Goal: Complete application form

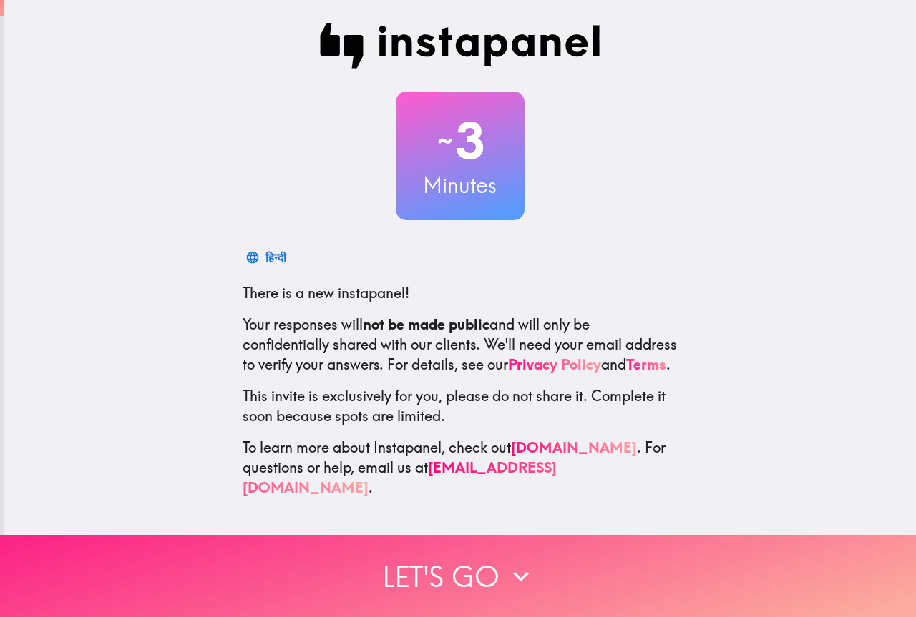
click at [459, 567] on button "Let's go" at bounding box center [458, 576] width 916 height 82
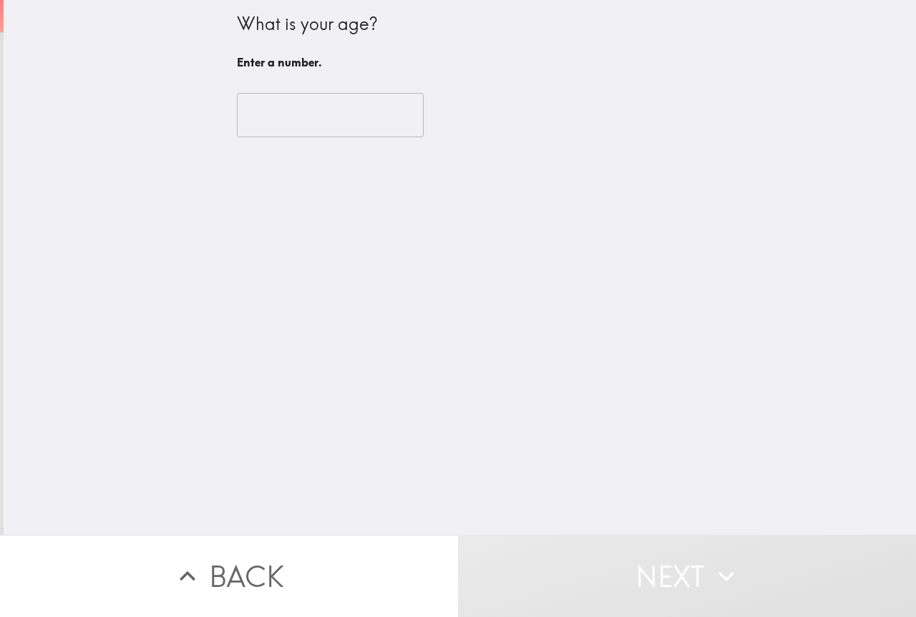
click at [256, 121] on input "number" at bounding box center [330, 115] width 187 height 44
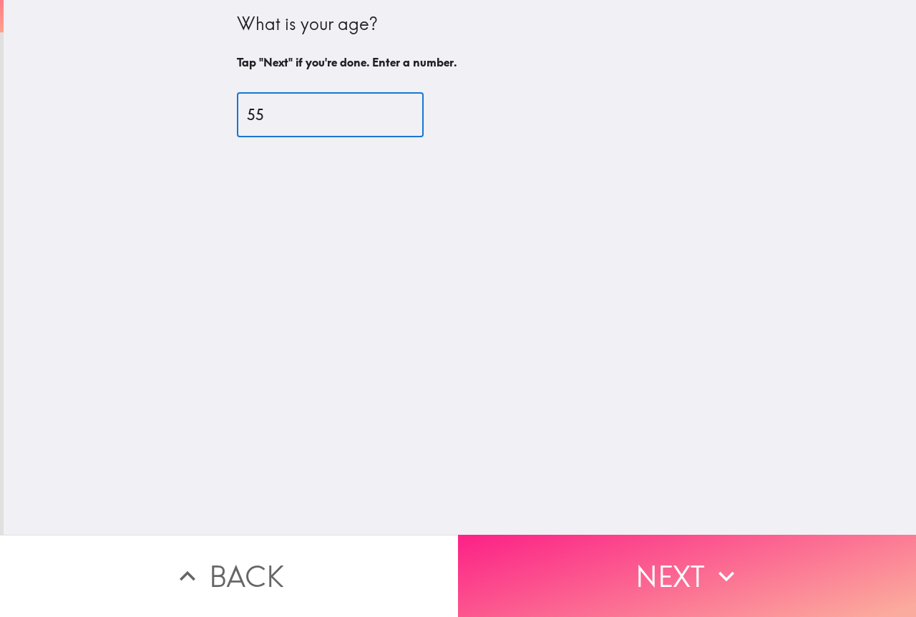
type input "55"
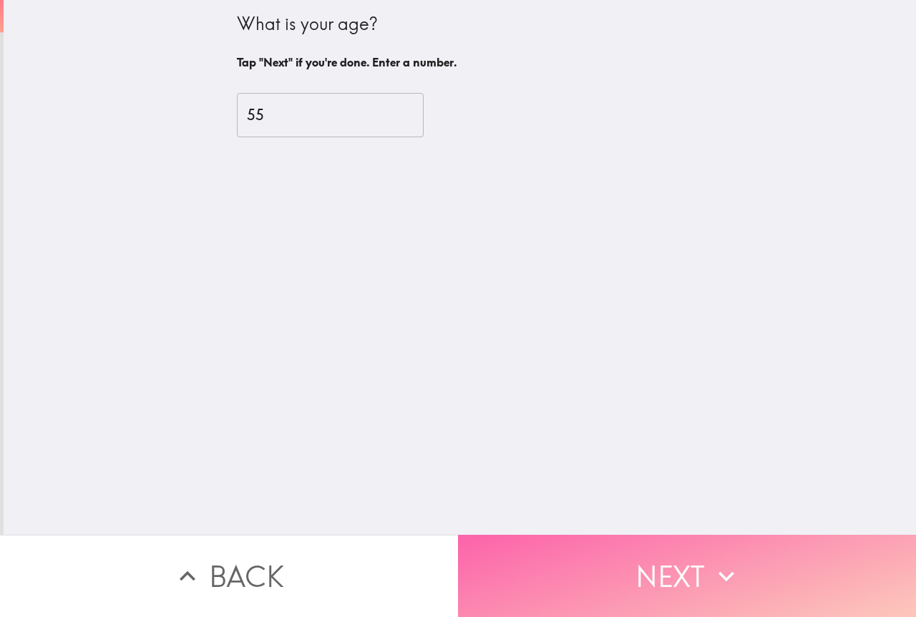
click at [670, 590] on button "Next" at bounding box center [687, 576] width 458 height 82
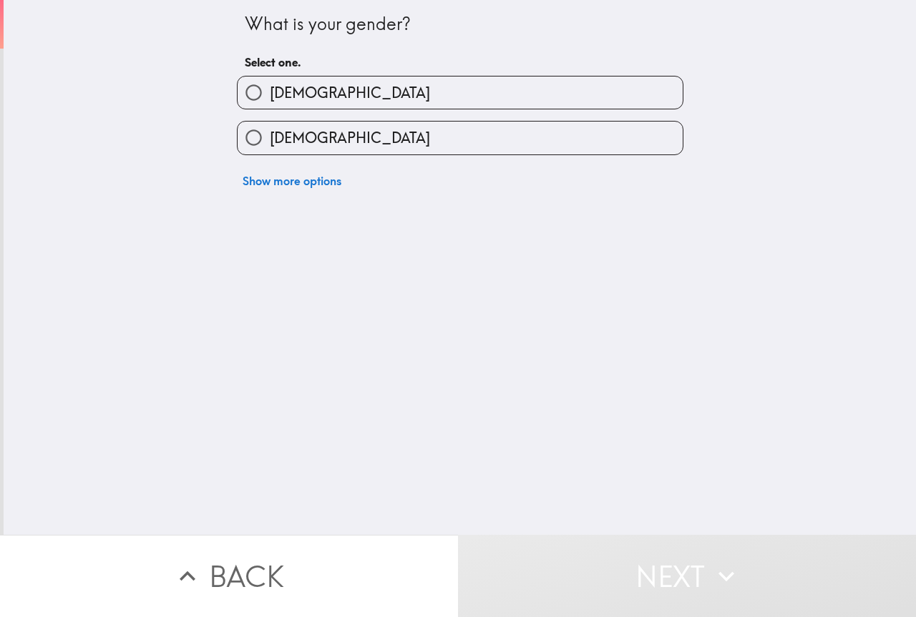
click at [250, 92] on input "[DEMOGRAPHIC_DATA]" at bounding box center [253, 93] width 32 height 32
radio input "true"
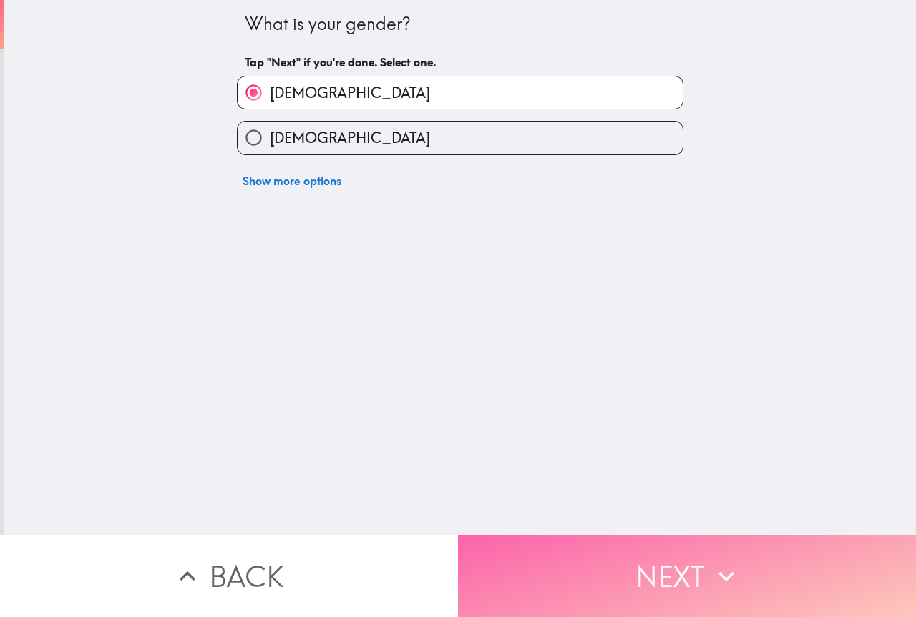
click at [657, 562] on button "Next" at bounding box center [687, 576] width 458 height 82
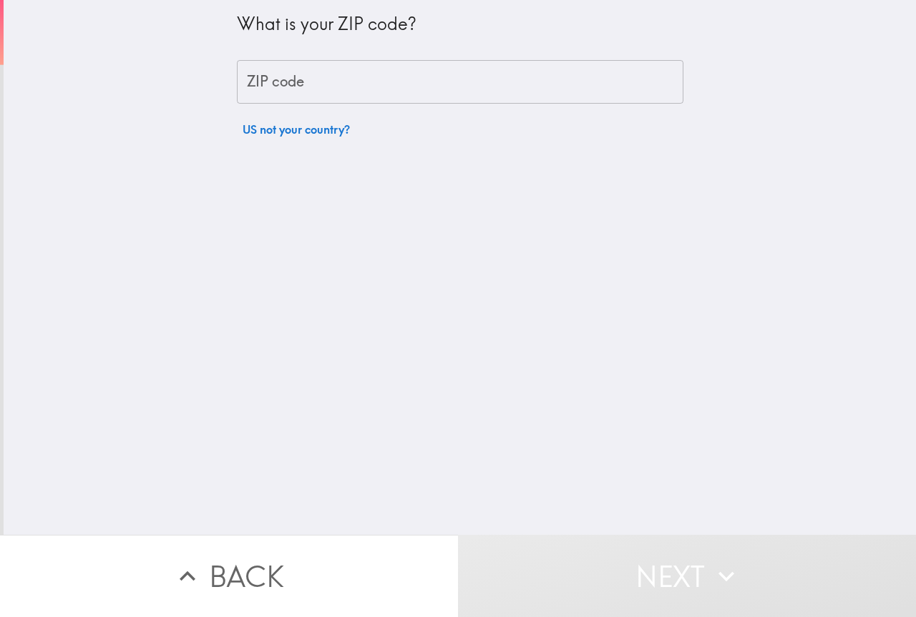
click at [308, 84] on input "ZIP code" at bounding box center [460, 82] width 446 height 44
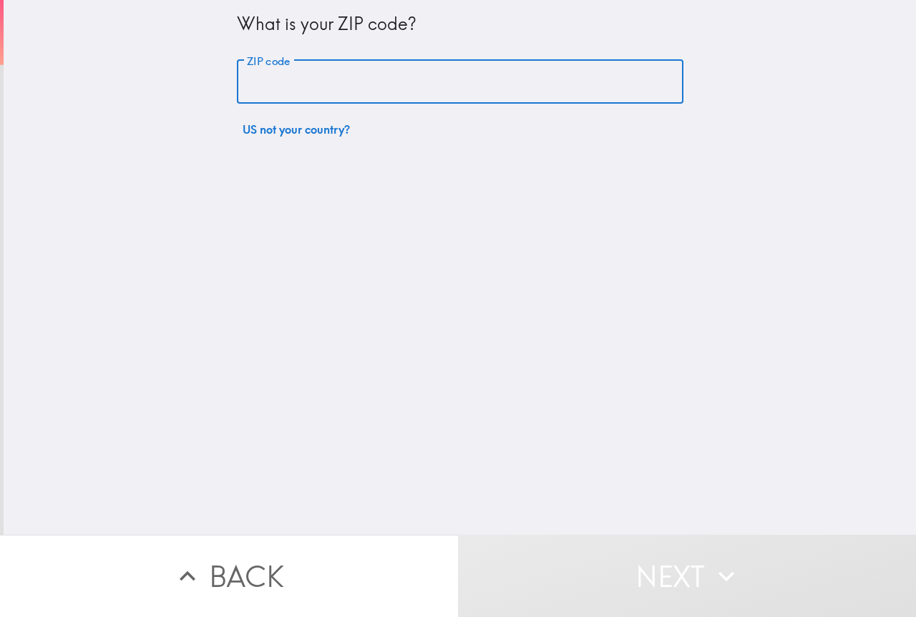
type input "44052"
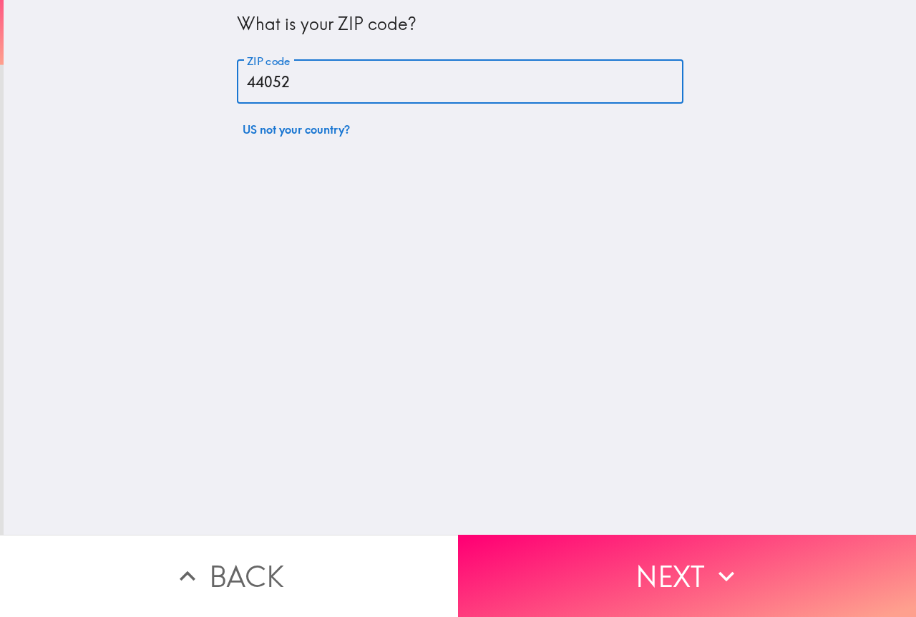
click at [580, 539] on button "Next" at bounding box center [687, 576] width 458 height 82
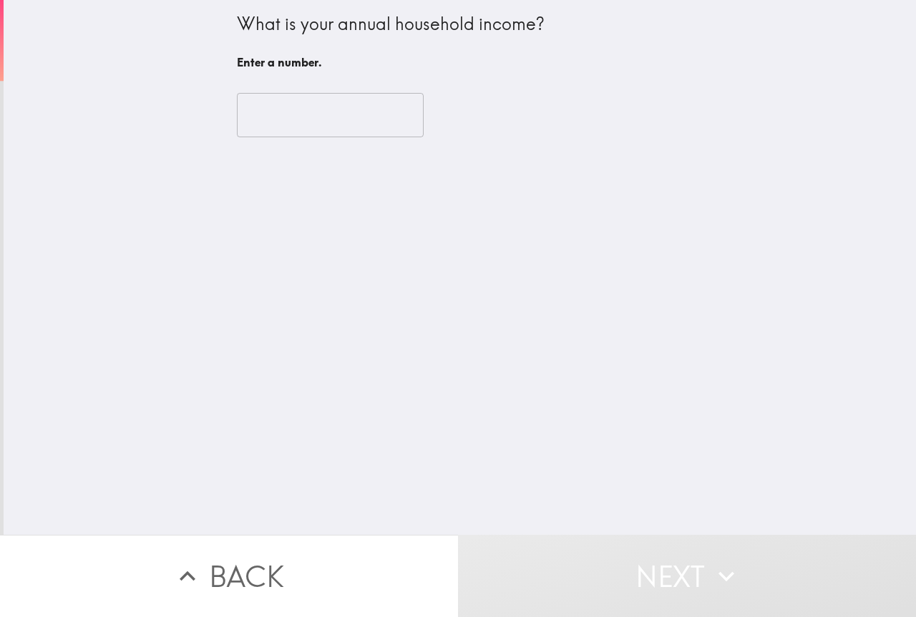
click at [255, 123] on input "number" at bounding box center [330, 115] width 187 height 44
click at [385, 119] on input "-1" at bounding box center [330, 115] width 187 height 44
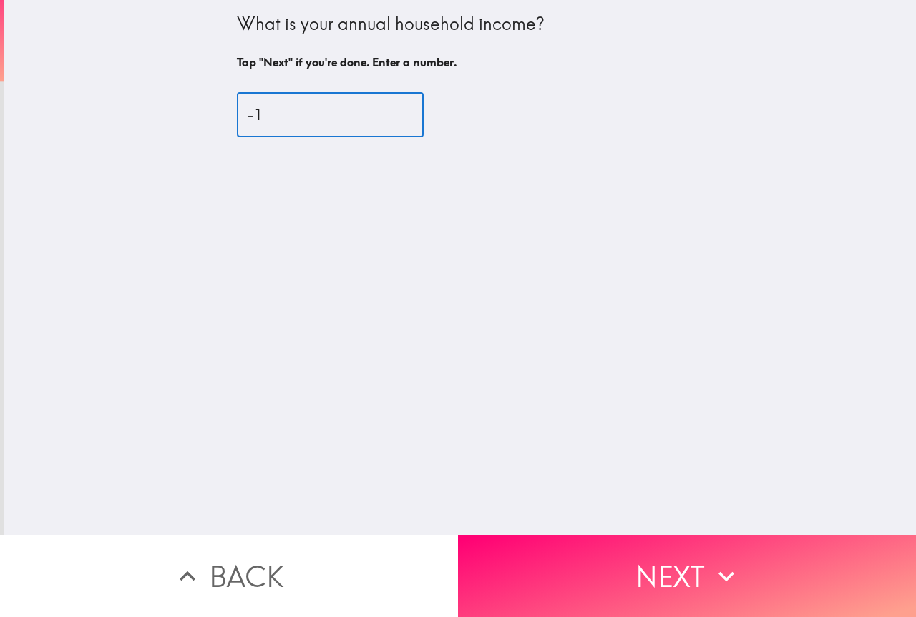
click at [266, 114] on input "-1" at bounding box center [330, 115] width 187 height 44
click at [385, 111] on input "0" at bounding box center [330, 115] width 187 height 44
click at [385, 111] on input "1" at bounding box center [330, 115] width 187 height 44
click at [385, 111] on input "2" at bounding box center [330, 115] width 187 height 44
click at [385, 111] on input "3" at bounding box center [330, 115] width 187 height 44
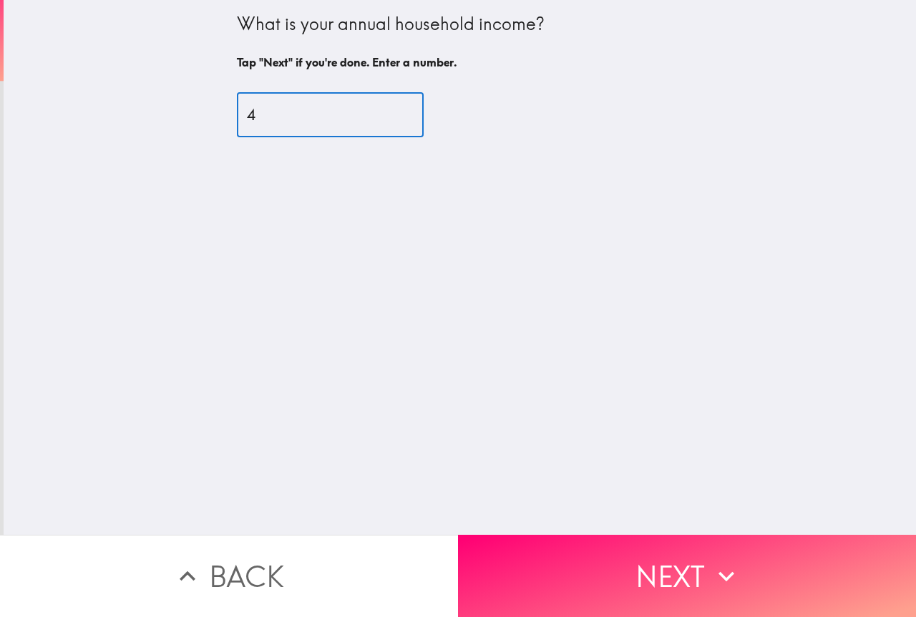
click at [385, 111] on input "4" at bounding box center [330, 115] width 187 height 44
click at [385, 111] on input "5" at bounding box center [330, 115] width 187 height 44
click at [385, 111] on input "6" at bounding box center [330, 115] width 187 height 44
click at [385, 111] on input "7" at bounding box center [330, 115] width 187 height 44
type input "8"
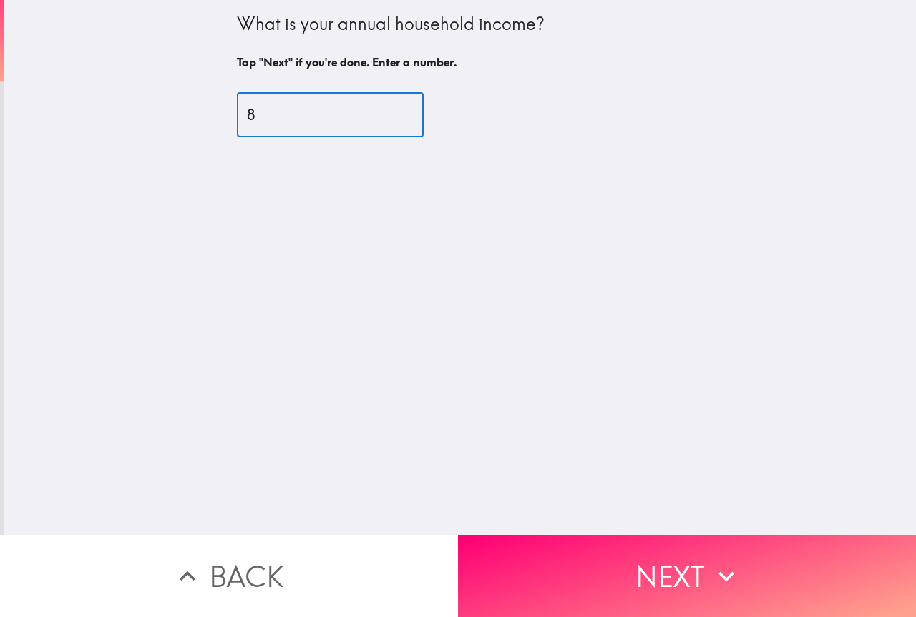
click at [385, 111] on input "8" at bounding box center [330, 115] width 187 height 44
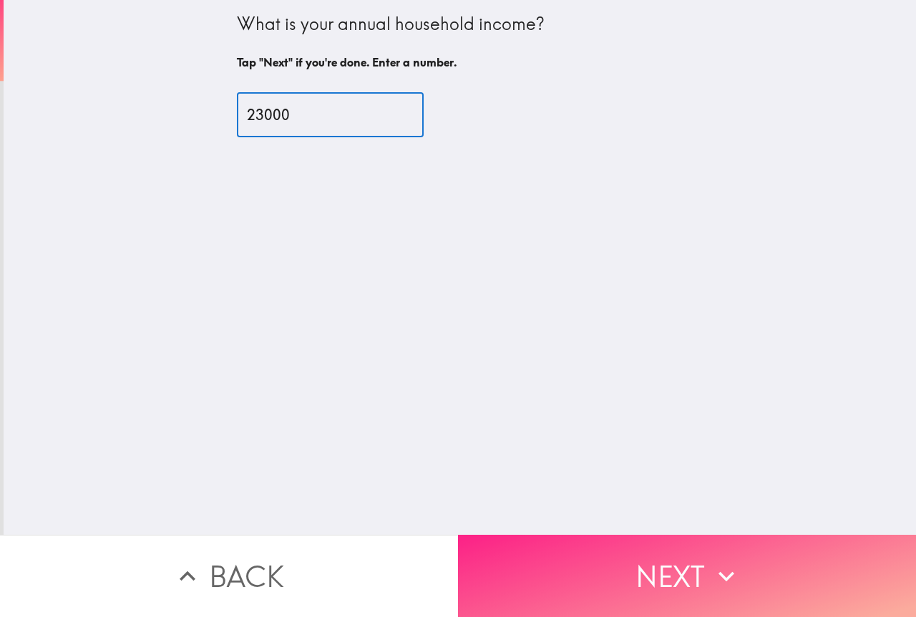
type input "23000"
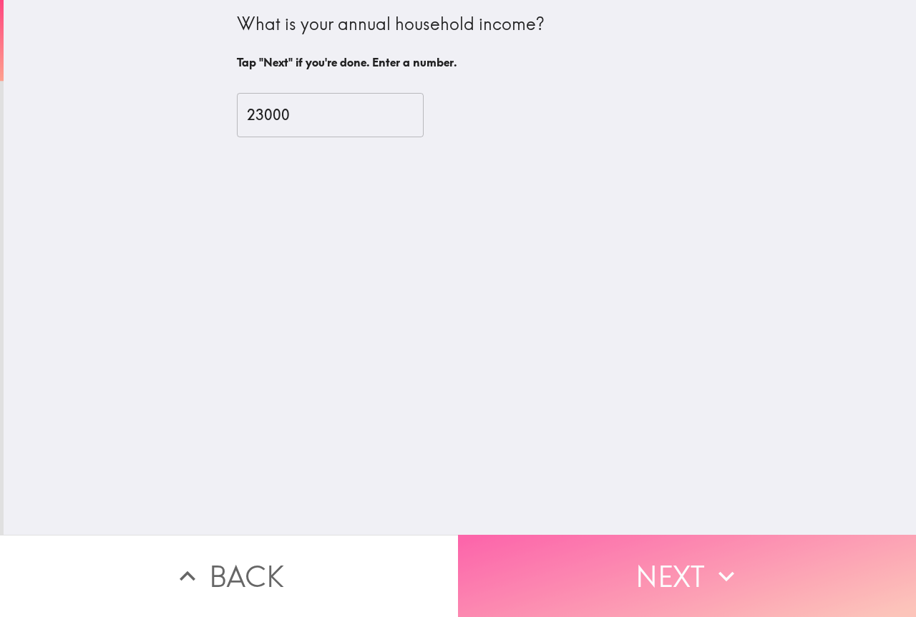
click at [678, 579] on button "Next" at bounding box center [687, 576] width 458 height 82
